Goal: Entertainment & Leisure: Consume media (video, audio)

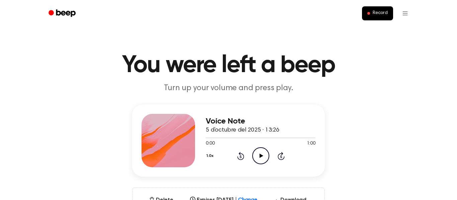
click at [257, 155] on icon "Play Audio" at bounding box center [260, 155] width 17 height 17
click at [254, 140] on div at bounding box center [261, 137] width 110 height 5
click at [245, 138] on div at bounding box center [230, 138] width 48 height 1
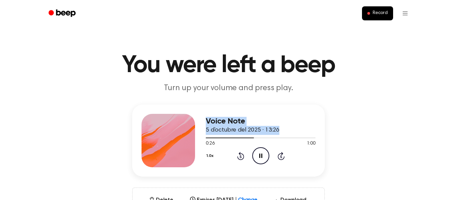
drag, startPoint x: 244, startPoint y: 138, endPoint x: 161, endPoint y: 125, distance: 84.2
click at [161, 125] on div "Voice Note 5 d’octubre del 2025 · 13:26 0:26 1:00 Your browser does not support…" at bounding box center [228, 141] width 193 height 72
click at [206, 139] on div at bounding box center [261, 137] width 110 height 5
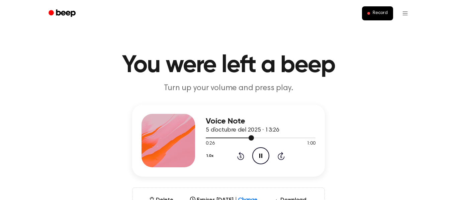
click at [207, 140] on div at bounding box center [261, 137] width 110 height 5
click at [208, 138] on div at bounding box center [230, 138] width 48 height 1
click at [259, 158] on icon at bounding box center [261, 156] width 4 height 4
click at [260, 159] on icon "Pause Audio" at bounding box center [260, 155] width 17 height 17
click at [259, 157] on icon at bounding box center [261, 156] width 4 height 4
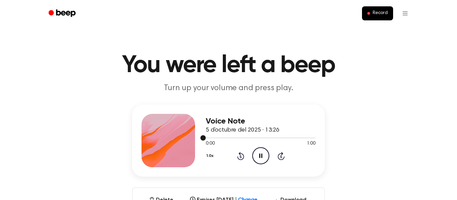
click at [258, 138] on div at bounding box center [261, 137] width 110 height 5
click at [261, 156] on icon at bounding box center [261, 156] width 4 height 4
click at [267, 139] on div at bounding box center [261, 137] width 110 height 5
drag, startPoint x: 206, startPoint y: 139, endPoint x: 216, endPoint y: 139, distance: 10.4
click at [216, 139] on div at bounding box center [261, 137] width 110 height 5
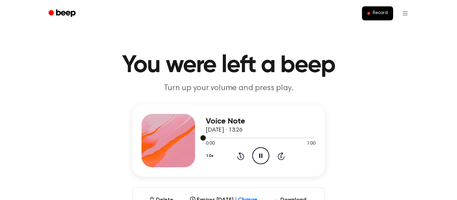
drag, startPoint x: 205, startPoint y: 137, endPoint x: 210, endPoint y: 136, distance: 5.1
click at [210, 136] on div at bounding box center [261, 137] width 110 height 5
drag, startPoint x: 201, startPoint y: 137, endPoint x: 209, endPoint y: 136, distance: 8.1
click at [209, 136] on div at bounding box center [261, 137] width 110 height 5
click at [261, 161] on icon "Play Audio" at bounding box center [260, 155] width 17 height 17
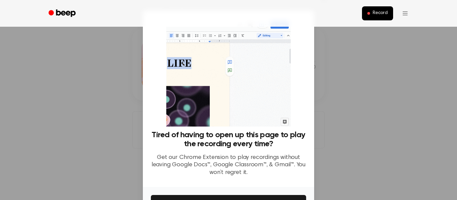
scroll to position [74, 0]
click at [227, 198] on button "Get It Now" at bounding box center [228, 202] width 155 height 15
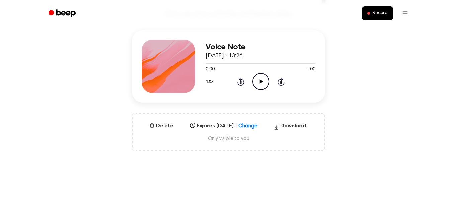
click at [259, 84] on icon "Play Audio" at bounding box center [260, 81] width 17 height 17
